Goal: Task Accomplishment & Management: Manage account settings

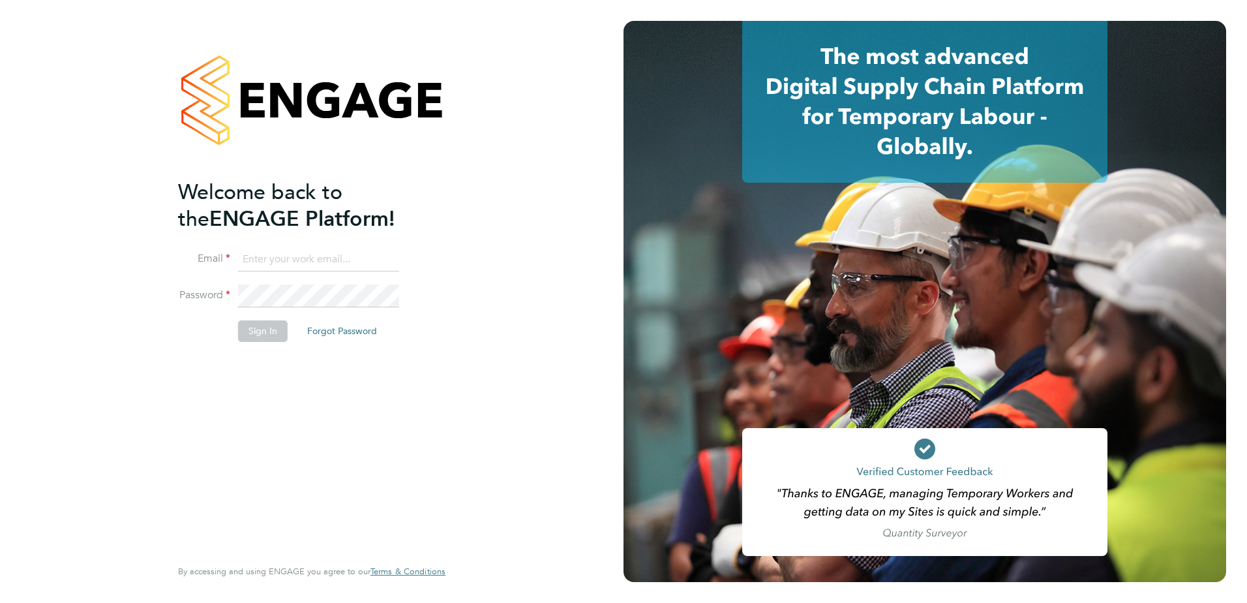
type input "[EMAIL_ADDRESS][PERSON_NAME][DOMAIN_NAME]"
click at [255, 331] on button "Sign In" at bounding box center [263, 330] width 50 height 21
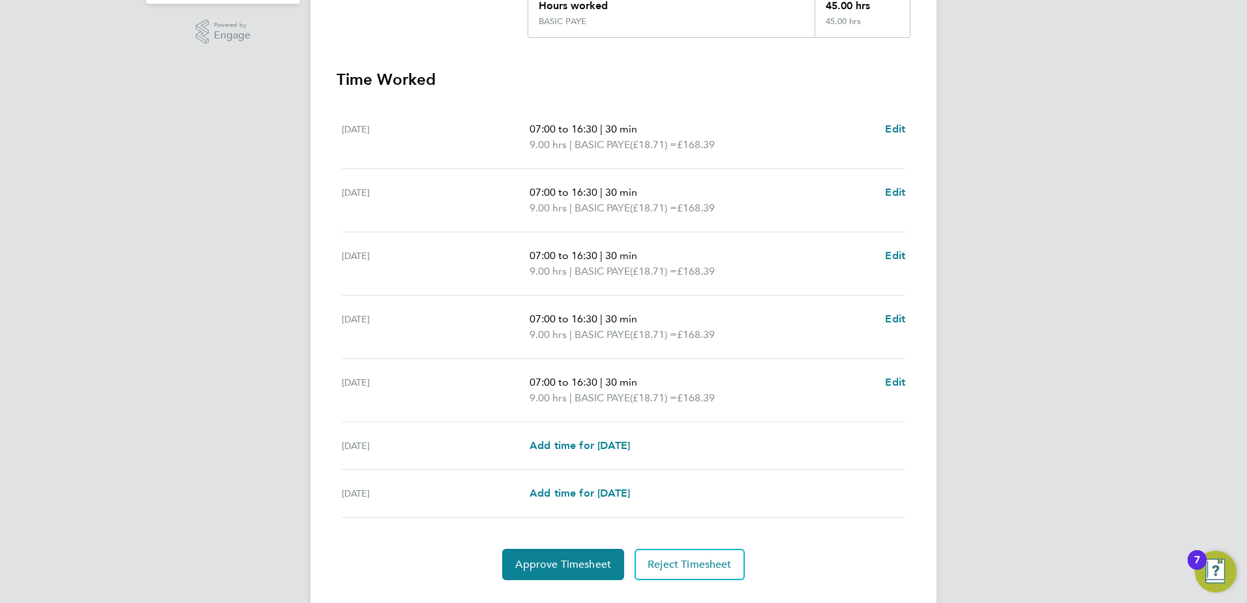
scroll to position [350, 0]
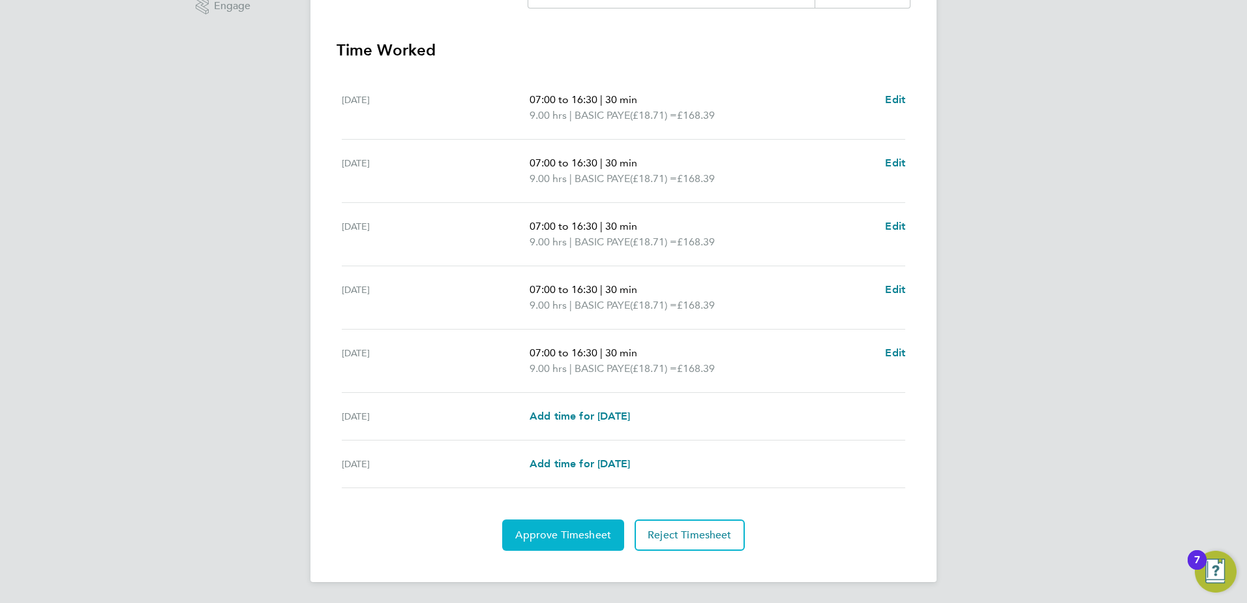
click at [585, 529] on span "Approve Timesheet" at bounding box center [563, 534] width 96 height 13
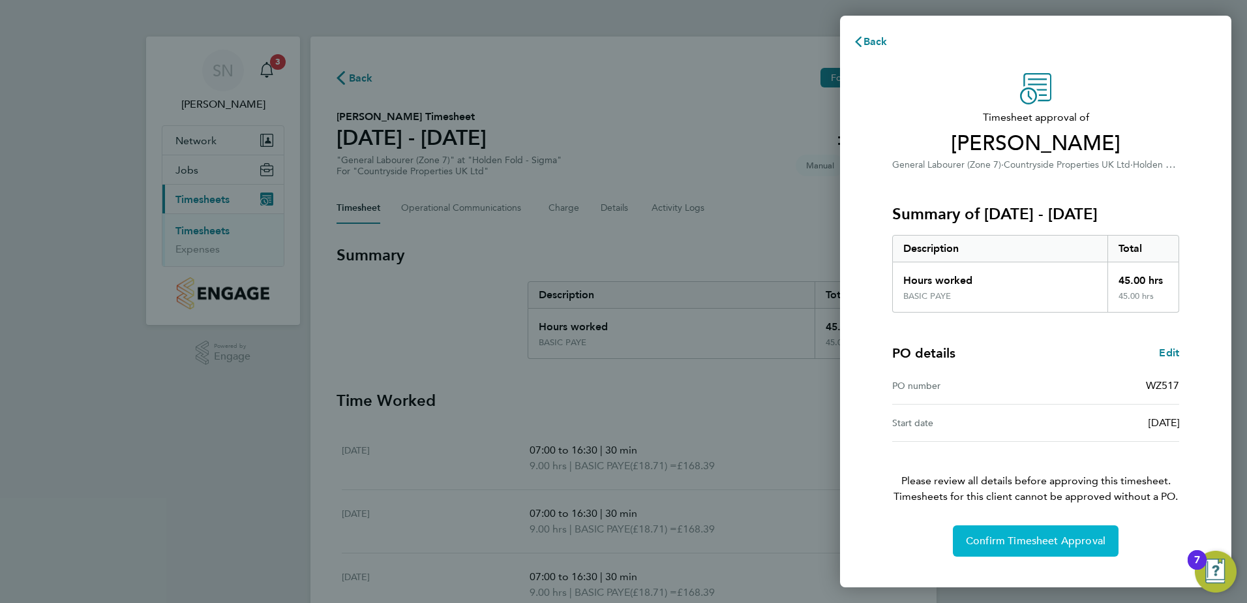
click at [1061, 543] on span "Confirm Timesheet Approval" at bounding box center [1036, 540] width 140 height 13
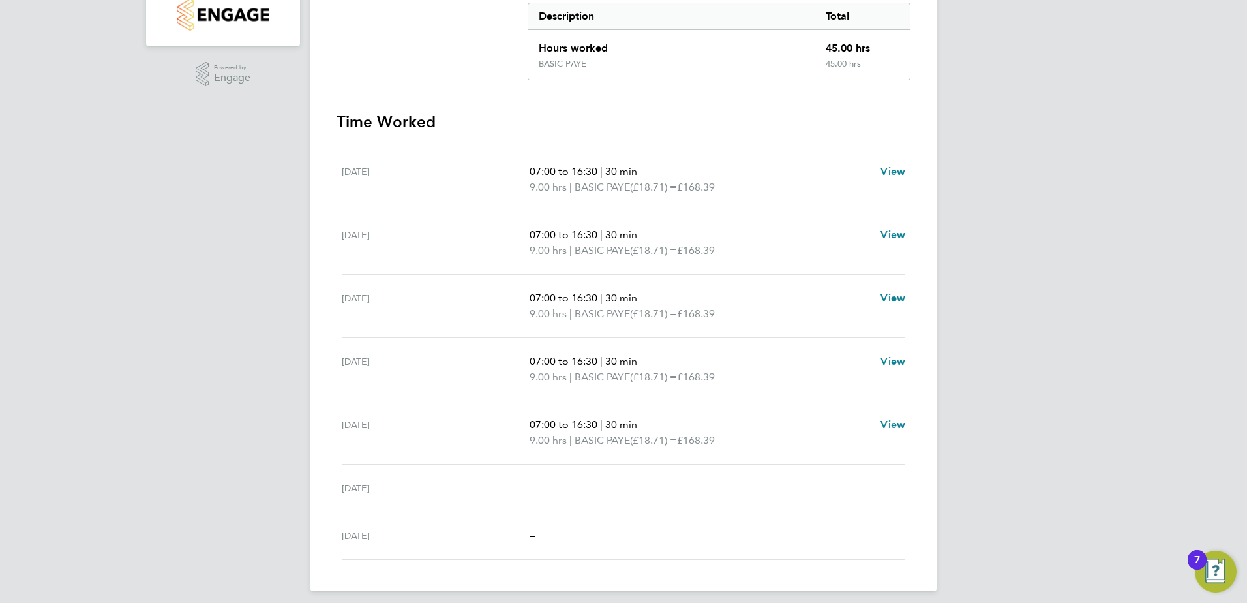
scroll to position [288, 0]
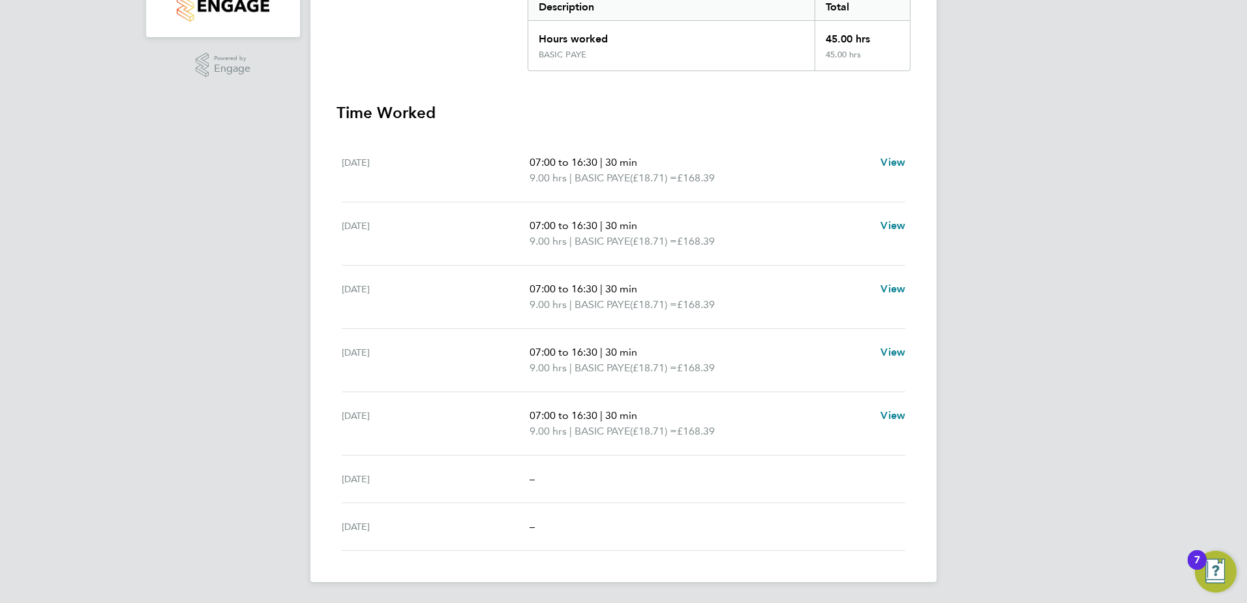
click at [1132, 276] on div "SN [PERSON_NAME] Notifications 3 Applications: Network Team Members Sites Jobs …" at bounding box center [623, 157] width 1247 height 890
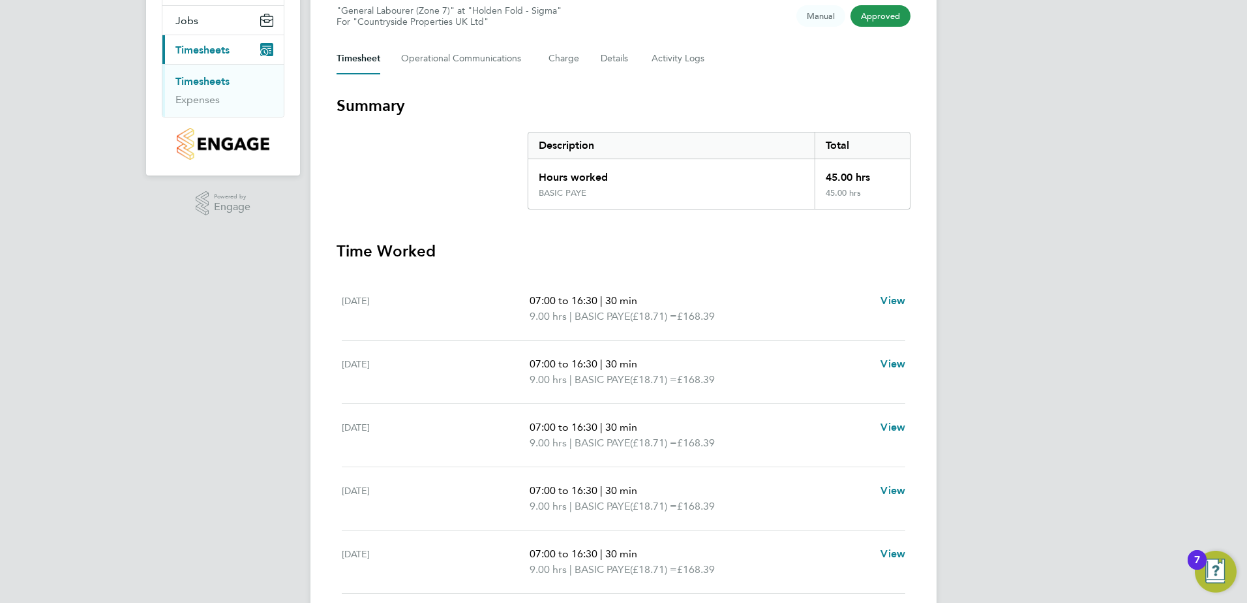
scroll to position [0, 0]
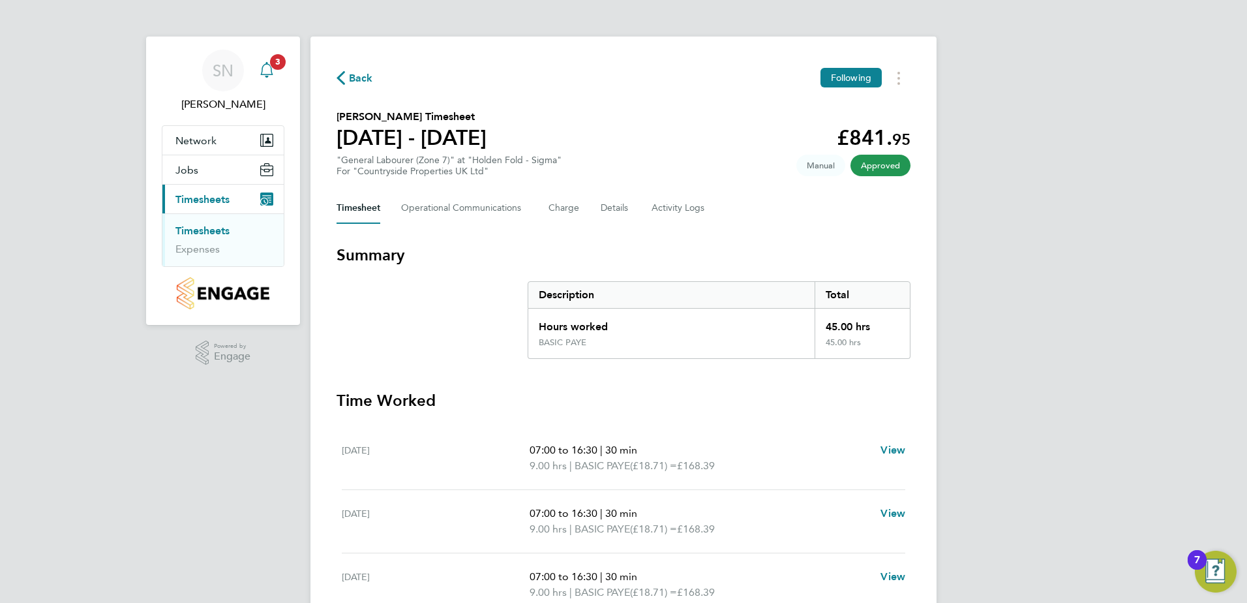
click at [278, 66] on span "3" at bounding box center [278, 62] width 16 height 16
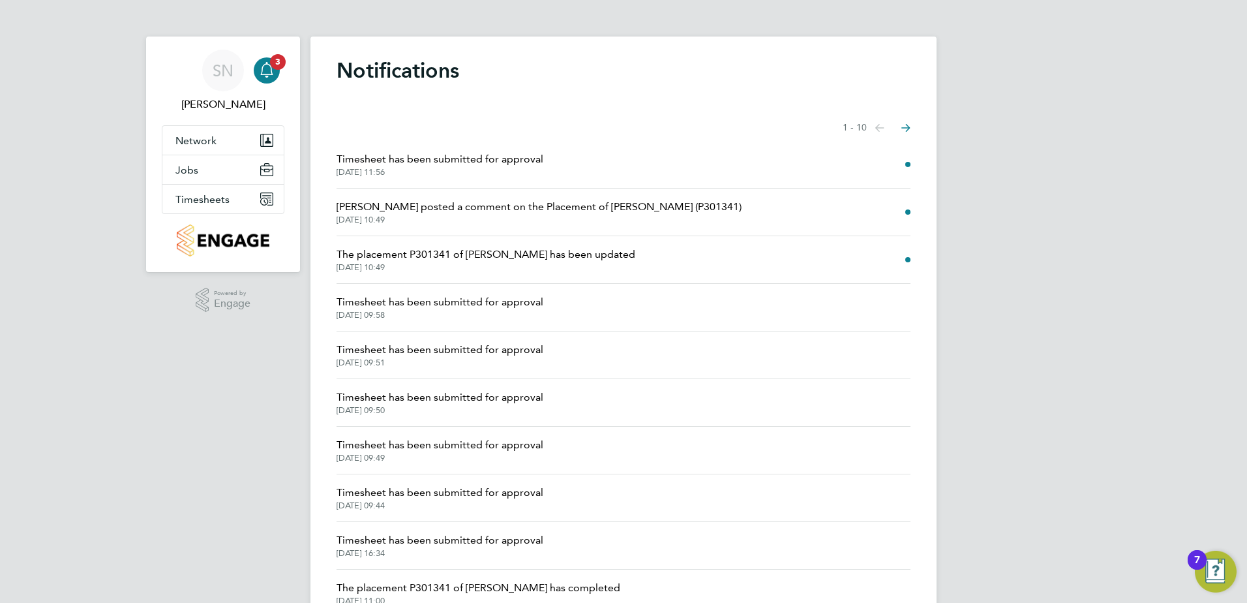
click at [504, 157] on span "Timesheet has been submitted for approval" at bounding box center [440, 159] width 207 height 16
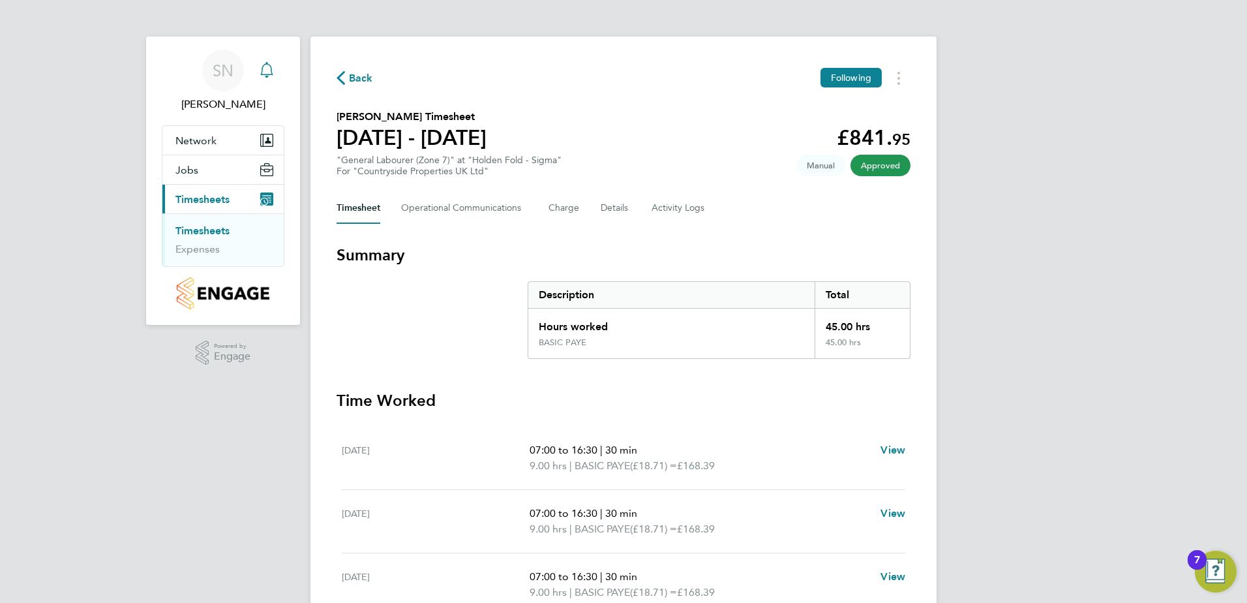
click at [269, 70] on icon "Main navigation" at bounding box center [267, 70] width 16 height 16
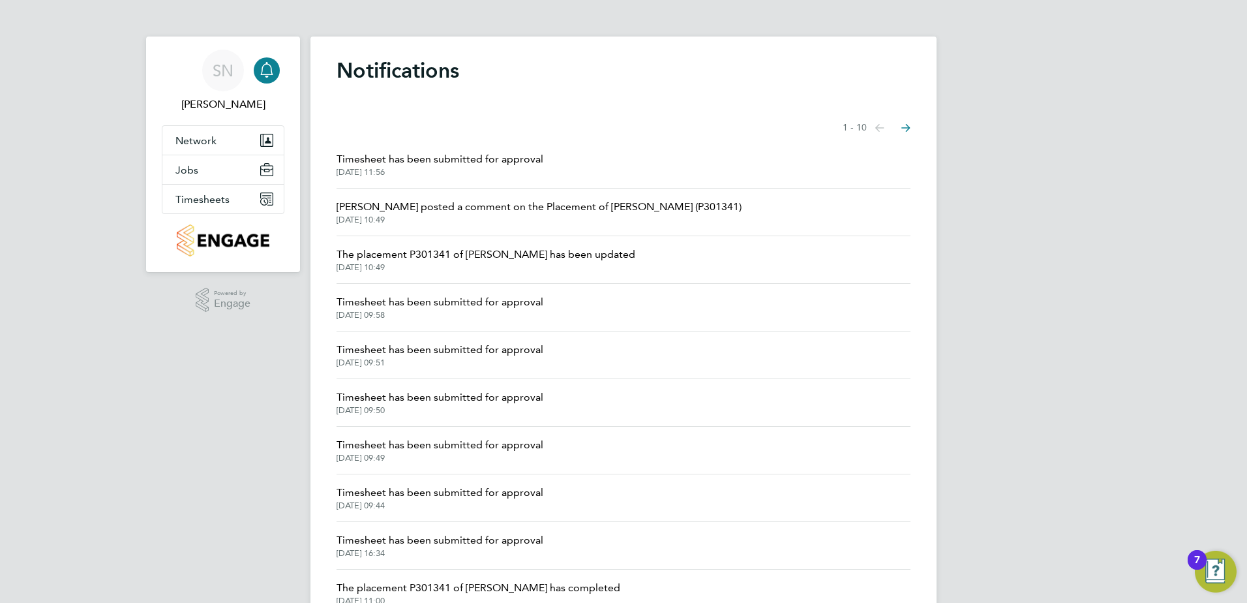
click at [1068, 225] on div "SN [PERSON_NAME] Notifications Applications: Network Team Members Sites Jobs Va…" at bounding box center [623, 332] width 1247 height 664
